Goal: Transaction & Acquisition: Subscribe to service/newsletter

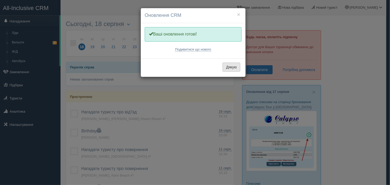
click at [228, 67] on button "Дякую" at bounding box center [232, 67] width 18 height 9
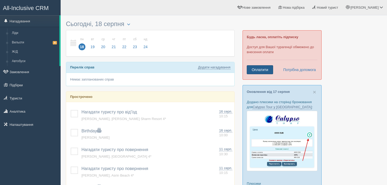
click at [270, 72] on link "Оплатити" at bounding box center [260, 69] width 26 height 9
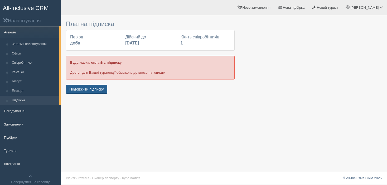
click at [88, 87] on button "Подовжити підписку" at bounding box center [86, 89] width 41 height 9
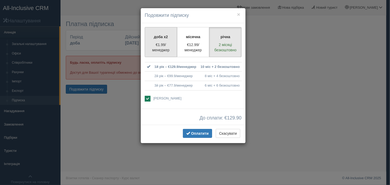
click at [153, 47] on p "€1.99/менеджер" at bounding box center [161, 47] width 26 height 11
radio input "true"
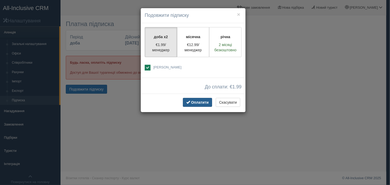
click at [191, 104] on button "Оплатити" at bounding box center [197, 102] width 29 height 9
